Goal: Task Accomplishment & Management: Use online tool/utility

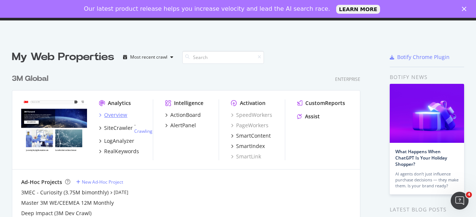
click at [104, 116] on div "Overview" at bounding box center [115, 115] width 23 height 7
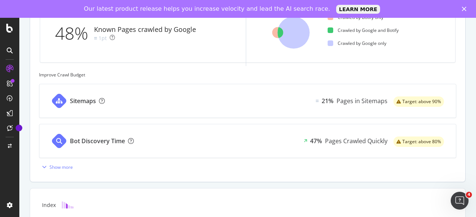
scroll to position [358, 0]
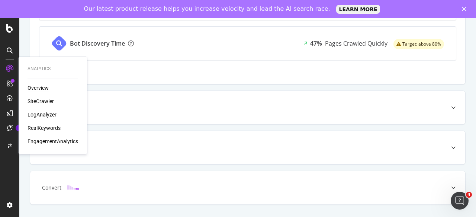
click at [39, 89] on div "Overview" at bounding box center [38, 87] width 21 height 7
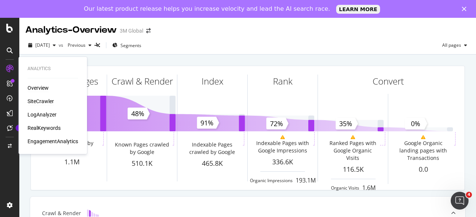
click at [50, 103] on div "SiteCrawler" at bounding box center [41, 101] width 26 height 7
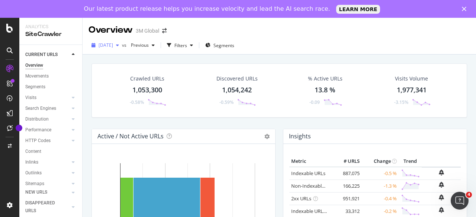
click at [113, 45] on span "[DATE]" at bounding box center [106, 45] width 14 height 6
click at [298, 52] on div "2025 Aug. 10th vs Previous Filters Segments" at bounding box center [279, 46] width 393 height 15
click at [187, 46] on div "Filters" at bounding box center [180, 45] width 13 height 6
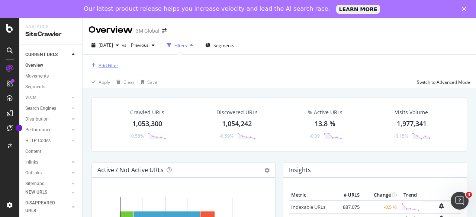
click at [108, 64] on div "Add Filter" at bounding box center [109, 65] width 20 height 6
click at [280, 54] on div "2025 Aug. 10th vs Previous Filters Segments" at bounding box center [279, 46] width 393 height 15
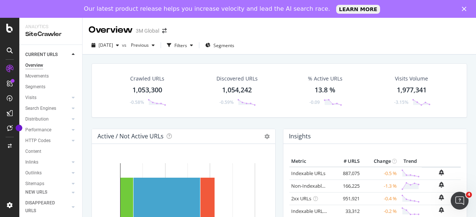
click at [147, 93] on div "1,053,300" at bounding box center [147, 91] width 30 height 10
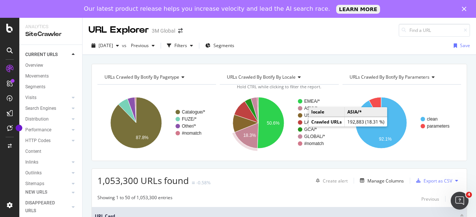
click at [305, 108] on text "ASIA/*" at bounding box center [310, 108] width 13 height 5
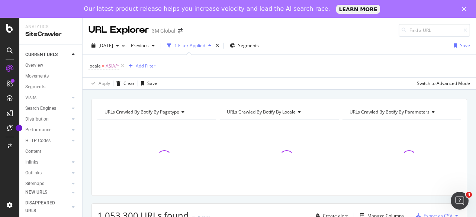
click at [145, 67] on div "Add Filter" at bounding box center [146, 66] width 20 height 6
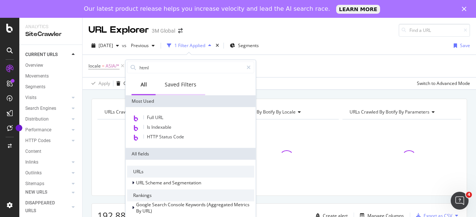
type input "html"
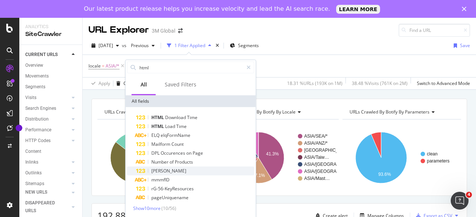
click at [169, 171] on div "[PERSON_NAME]" at bounding box center [195, 171] width 118 height 9
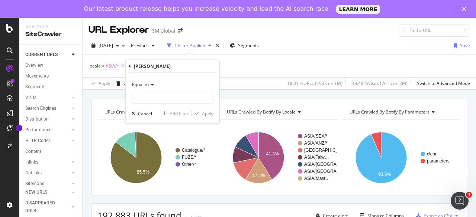
click at [141, 88] on div "Equal to" at bounding box center [173, 85] width 82 height 12
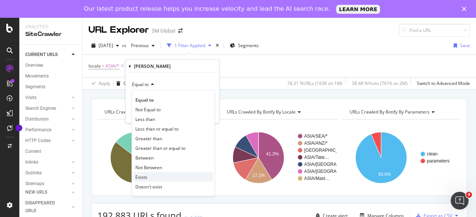
click at [149, 173] on div "Exists" at bounding box center [173, 178] width 80 height 10
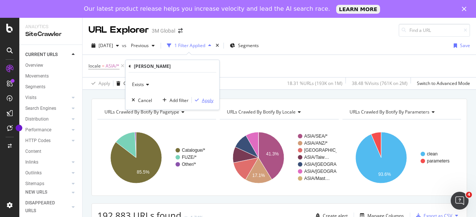
click at [207, 101] on div "Apply" at bounding box center [208, 100] width 12 height 6
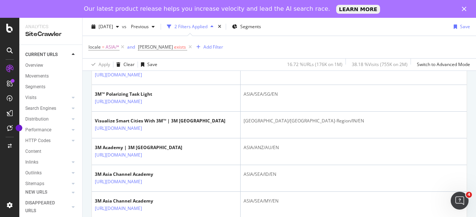
scroll to position [669, 0]
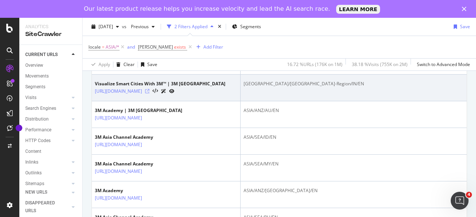
click at [149, 94] on icon at bounding box center [147, 91] width 4 height 4
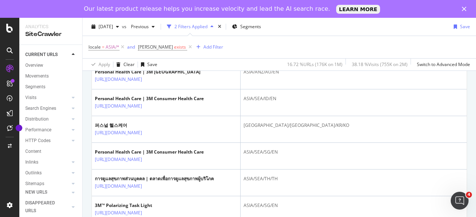
scroll to position [335, 0]
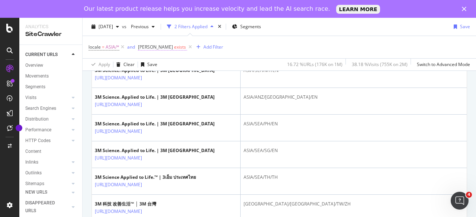
click at [154, 46] on span "[PERSON_NAME]" at bounding box center [155, 47] width 35 height 6
click at [161, 77] on div "Cancel" at bounding box center [157, 80] width 14 height 6
click at [187, 46] on icon at bounding box center [190, 46] width 6 height 7
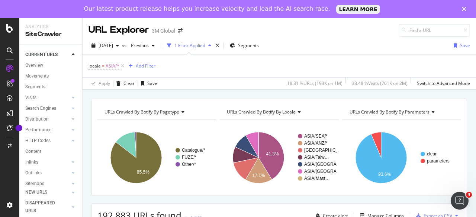
click at [147, 65] on div "Add Filter" at bounding box center [146, 66] width 20 height 6
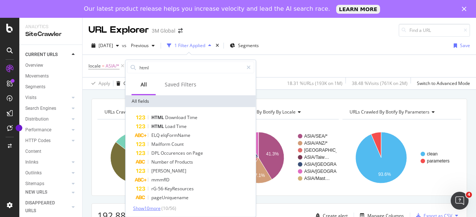
click at [156, 206] on span "Show 10 more" at bounding box center [147, 209] width 28 height 6
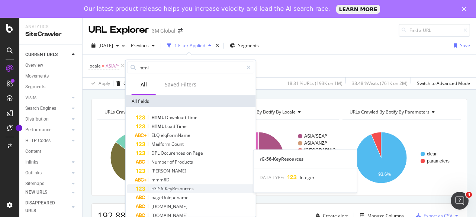
scroll to position [74, 0]
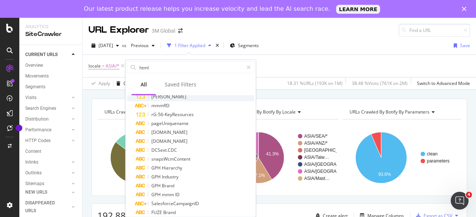
click at [174, 99] on div "[PERSON_NAME]" at bounding box center [195, 97] width 118 height 9
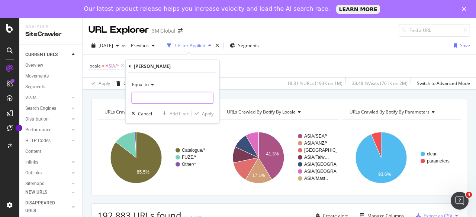
click at [174, 99] on input "number" at bounding box center [173, 98] width 82 height 12
click at [133, 83] on span "Equal to" at bounding box center [140, 84] width 17 height 6
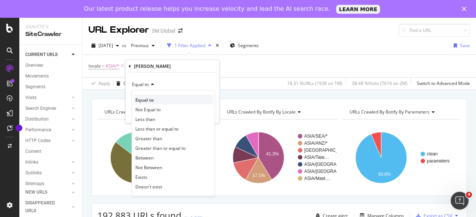
click at [153, 102] on div "Equal to" at bounding box center [173, 100] width 80 height 10
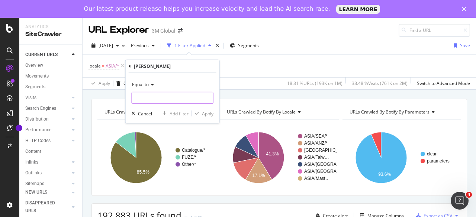
click at [154, 102] on input "number" at bounding box center [173, 98] width 82 height 12
click at [148, 87] on span "Equal to" at bounding box center [140, 84] width 17 height 6
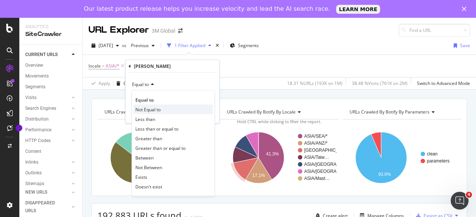
click at [172, 106] on div "Not Equal to" at bounding box center [173, 110] width 80 height 10
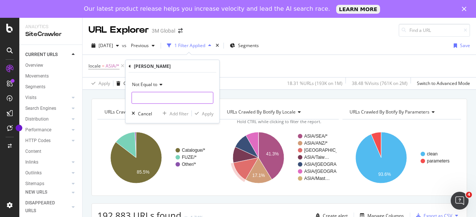
click at [164, 99] on input "number" at bounding box center [173, 98] width 82 height 12
type input "0"
click at [198, 113] on icon "button" at bounding box center [197, 114] width 4 height 4
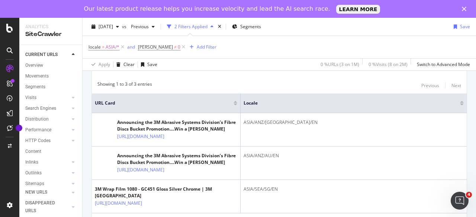
scroll to position [205, 0]
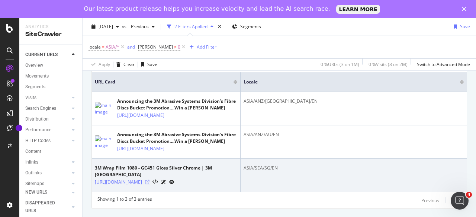
click at [149, 180] on icon at bounding box center [147, 182] width 4 height 4
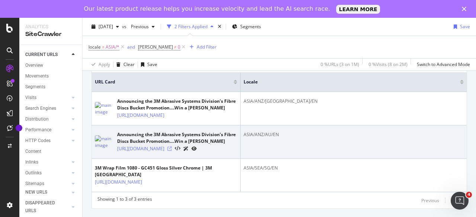
click at [172, 147] on icon at bounding box center [169, 149] width 4 height 4
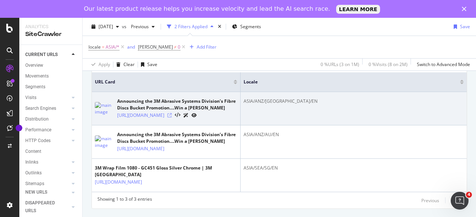
click at [172, 113] on icon at bounding box center [169, 115] width 4 height 4
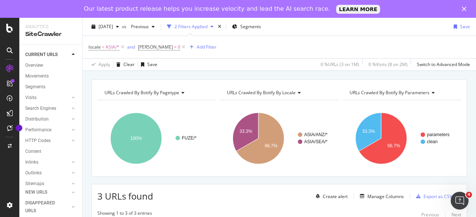
scroll to position [0, 0]
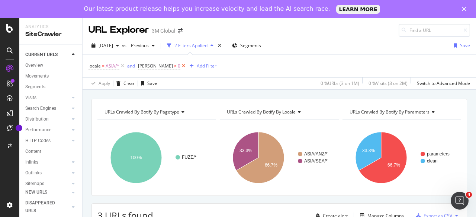
click at [180, 67] on icon at bounding box center [183, 65] width 6 height 7
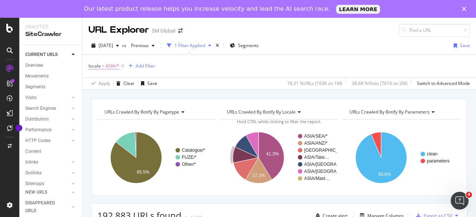
click at [118, 66] on span "ASIA/*" at bounding box center [113, 66] width 14 height 10
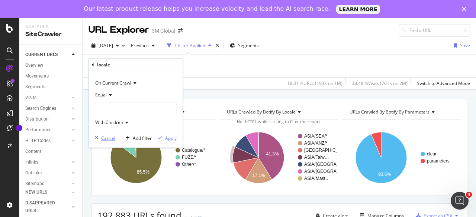
click at [104, 135] on div "Cancel" at bounding box center [108, 138] width 14 height 6
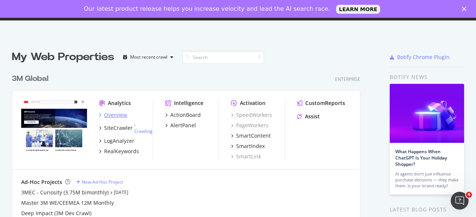
click at [115, 114] on div "Overview" at bounding box center [115, 115] width 23 height 7
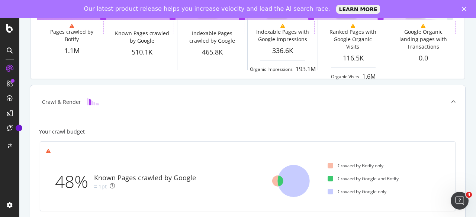
scroll to position [37, 0]
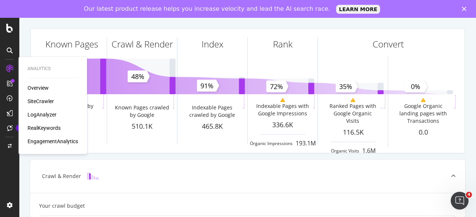
click at [36, 97] on div "Overview SiteCrawler LogAnalyzer RealKeywords EngagementAnalytics" at bounding box center [53, 114] width 51 height 61
click at [39, 100] on div "SiteCrawler" at bounding box center [41, 101] width 26 height 7
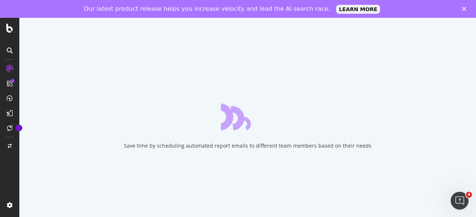
click at [219, 188] on div "Save time by scheduling automated report emails to different team members based…" at bounding box center [247, 126] width 457 height 217
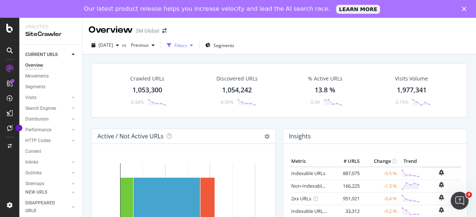
click at [187, 43] on div "Filters" at bounding box center [180, 45] width 13 height 6
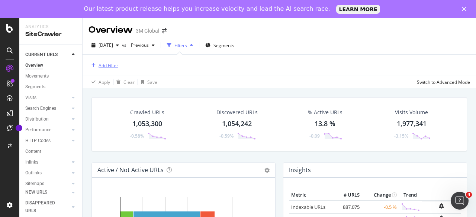
click at [115, 67] on div "Add Filter" at bounding box center [109, 65] width 20 height 6
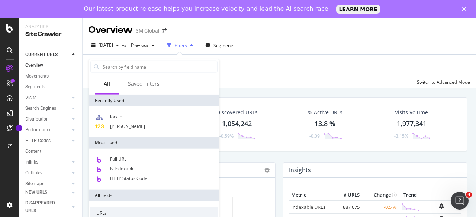
click at [296, 70] on div "Add Filter" at bounding box center [278, 65] width 381 height 21
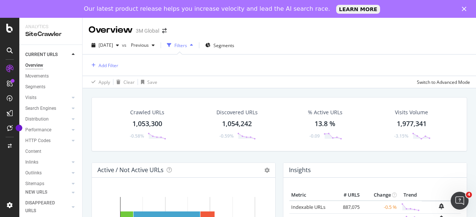
click at [138, 124] on div "1,053,300" at bounding box center [147, 124] width 30 height 10
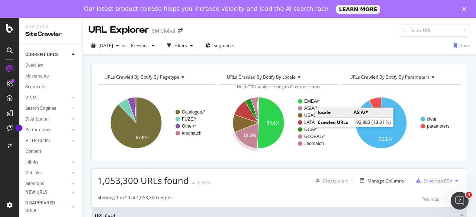
click at [307, 107] on text "ASIA/*" at bounding box center [310, 108] width 13 height 5
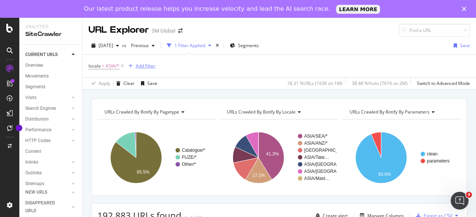
click at [145, 69] on div "Add Filter" at bounding box center [141, 66] width 30 height 8
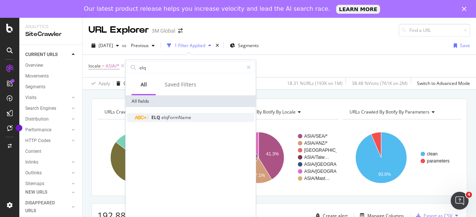
type input "elq"
click at [164, 116] on span "elqFormName" at bounding box center [176, 118] width 30 height 6
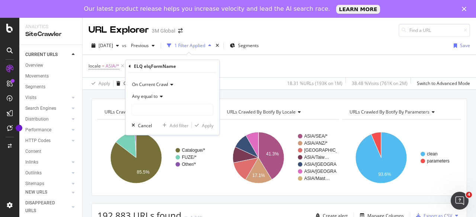
click at [155, 99] on div "Any equal to" at bounding box center [173, 97] width 82 height 12
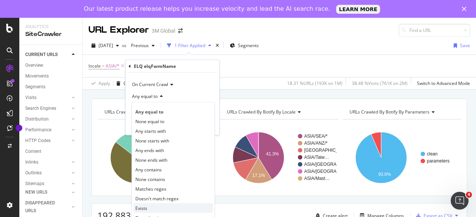
click at [163, 206] on div "Exists" at bounding box center [173, 209] width 80 height 10
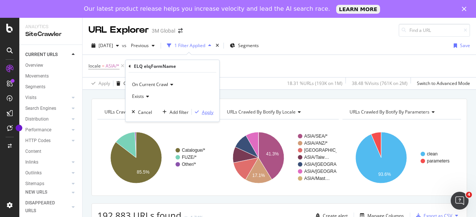
click at [202, 111] on div "Apply" at bounding box center [208, 112] width 12 height 6
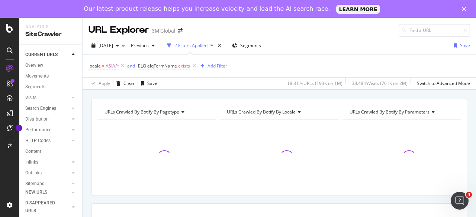
click at [211, 70] on div "Add Filter" at bounding box center [212, 66] width 30 height 8
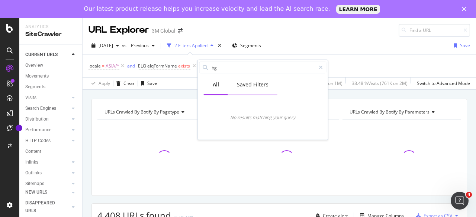
type input "b"
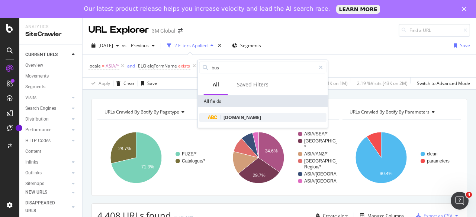
type input "bus"
click at [235, 122] on div "[DOMAIN_NAME]" at bounding box center [267, 117] width 118 height 9
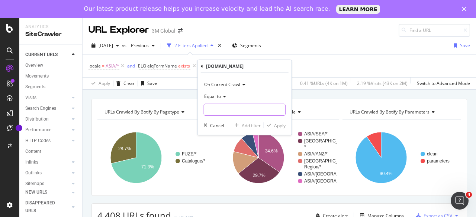
click at [223, 105] on input "text" at bounding box center [244, 110] width 81 height 12
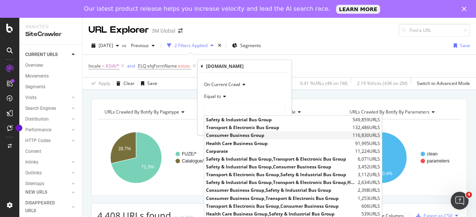
click at [224, 137] on span "Consumer Business Group" at bounding box center [278, 135] width 145 height 6
type input "Consumer Business Group"
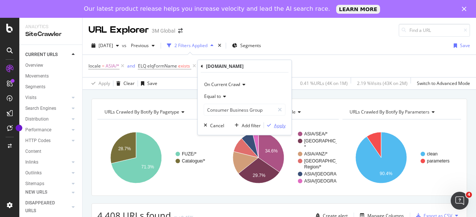
click at [283, 126] on div "Apply" at bounding box center [280, 125] width 12 height 6
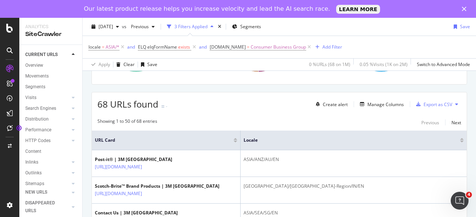
scroll to position [186, 0]
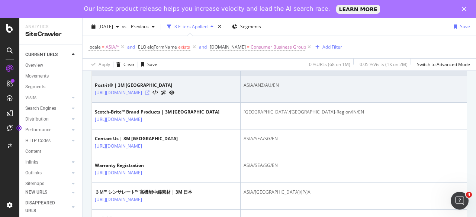
click at [149, 93] on icon at bounding box center [147, 93] width 4 height 4
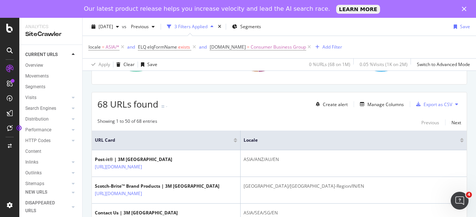
scroll to position [37, 0]
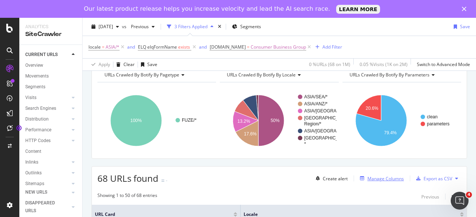
click at [378, 178] on div "Manage Columns" at bounding box center [385, 179] width 36 height 6
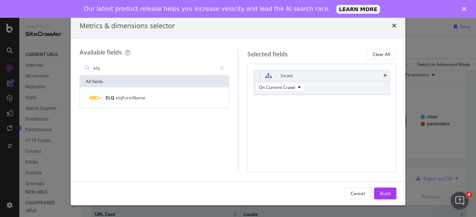
click at [135, 105] on div "ELQ elqFormName" at bounding box center [154, 98] width 149 height 21
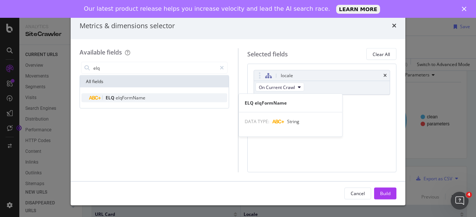
click at [136, 101] on div "ELQ elqFormName" at bounding box center [158, 98] width 137 height 9
click at [269, 124] on div "DATA TYPE: String" at bounding box center [290, 121] width 103 height 19
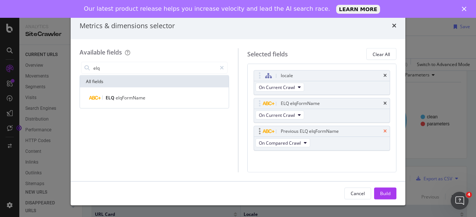
click at [383, 131] on icon "times" at bounding box center [384, 131] width 3 height 4
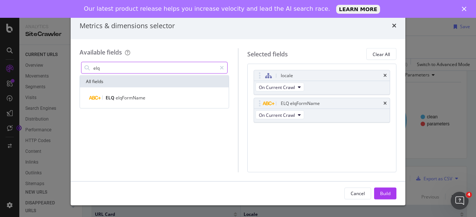
click at [137, 68] on input "elq" at bounding box center [155, 67] width 124 height 11
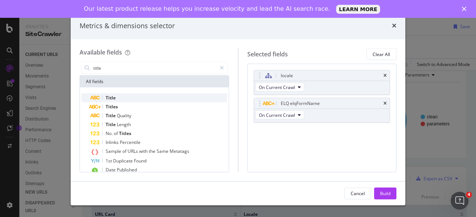
click at [143, 97] on div "Title" at bounding box center [158, 98] width 137 height 9
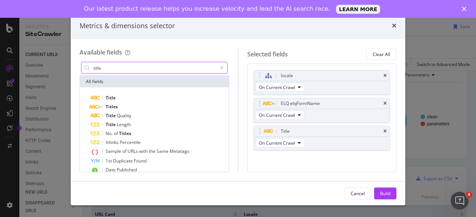
click at [147, 70] on input "title" at bounding box center [155, 67] width 124 height 11
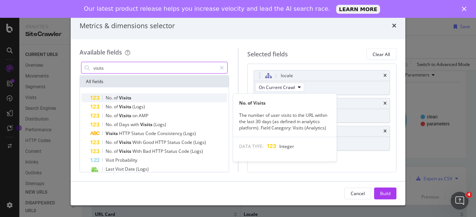
type input "visits"
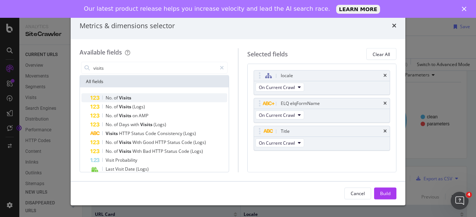
click at [152, 97] on div "No. of Visits" at bounding box center [158, 98] width 137 height 9
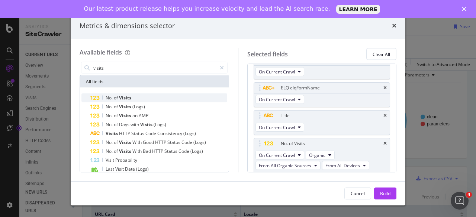
click at [149, 99] on div "No. of Visits" at bounding box center [158, 98] width 137 height 9
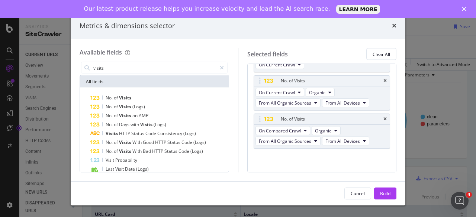
scroll to position [41, 0]
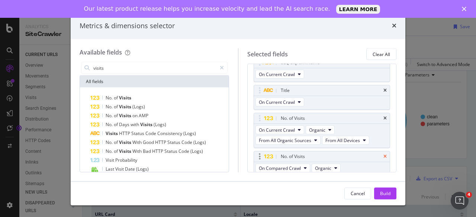
click at [383, 155] on icon "times" at bounding box center [384, 157] width 3 height 4
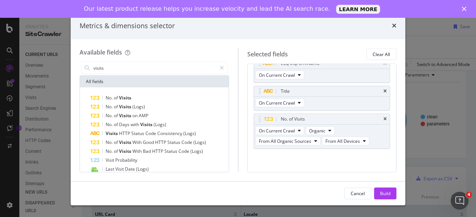
scroll to position [0, 0]
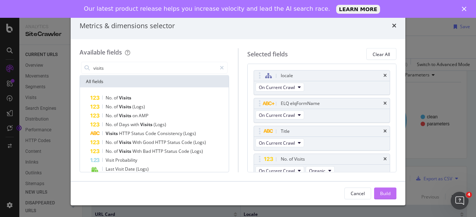
drag, startPoint x: 245, startPoint y: 0, endPoint x: 377, endPoint y: 189, distance: 230.8
click at [377, 189] on button "Build" at bounding box center [385, 194] width 22 height 12
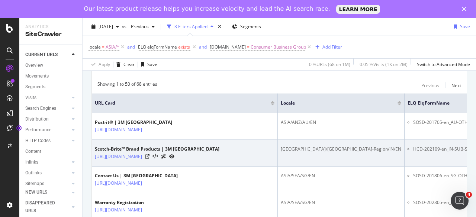
scroll to position [112, 0]
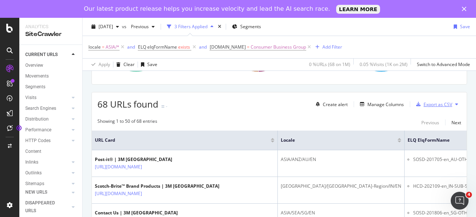
click at [423, 101] on div "Export as CSV" at bounding box center [437, 104] width 29 height 6
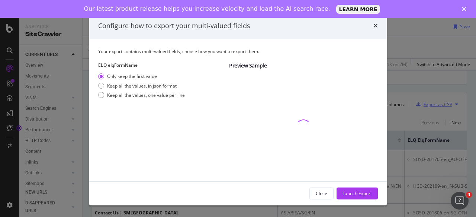
scroll to position [41, 0]
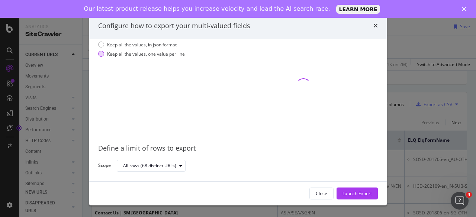
click at [159, 57] on div "Keep all the values, one value per line" at bounding box center [146, 54] width 78 height 6
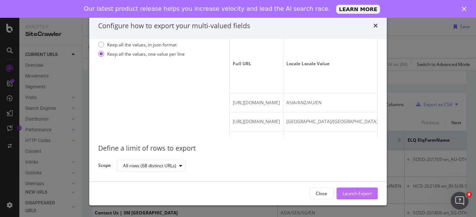
click at [358, 191] on div "Launch Export" at bounding box center [356, 193] width 29 height 6
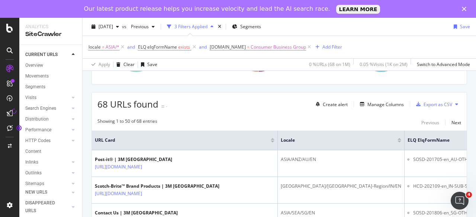
click at [6, 111] on div at bounding box center [10, 113] width 12 height 12
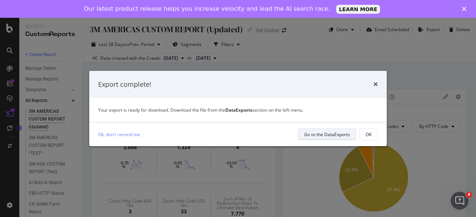
click at [320, 136] on div "Go to the DataExports" at bounding box center [327, 135] width 46 height 6
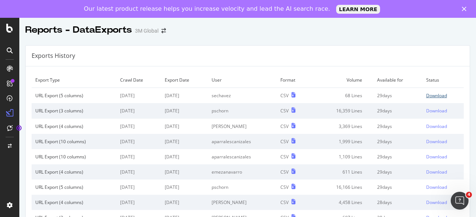
click at [430, 96] on div "Download" at bounding box center [436, 96] width 21 height 6
